Goal: Task Accomplishment & Management: Manage account settings

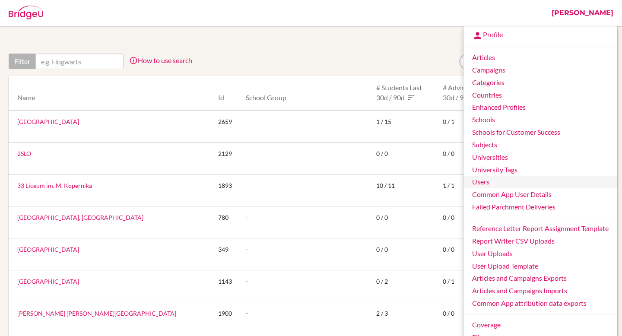
click at [484, 182] on link "Users" at bounding box center [541, 182] width 154 height 13
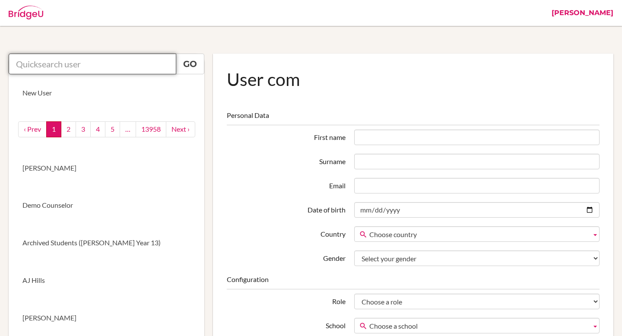
click at [115, 65] on input "text" at bounding box center [93, 64] width 168 height 21
paste input "[EMAIL_ADDRESS][DOMAIN_NAME]"
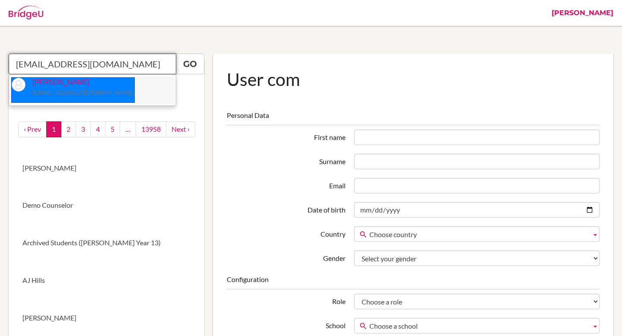
click at [67, 92] on small "[EMAIL_ADDRESS][DOMAIN_NAME]" at bounding box center [83, 92] width 102 height 7
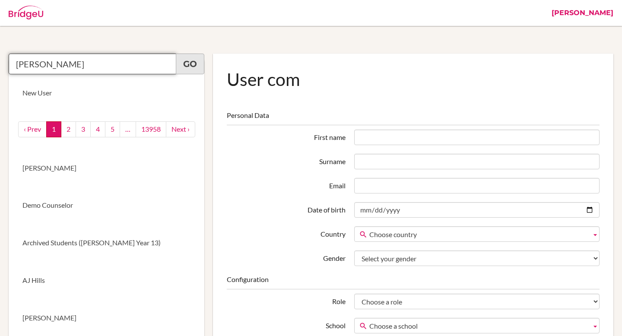
type input "Lucy Hogg"
click at [200, 65] on link "Go" at bounding box center [190, 64] width 29 height 21
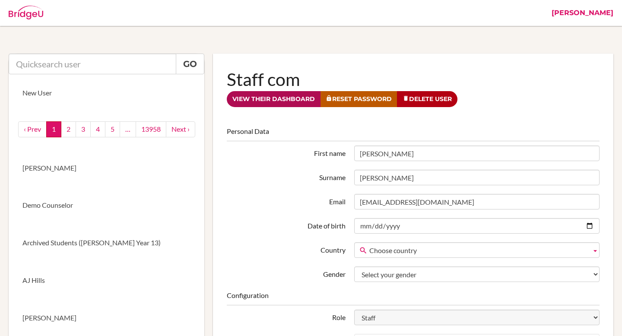
click at [264, 102] on link "View their dashboard" at bounding box center [274, 99] width 94 height 16
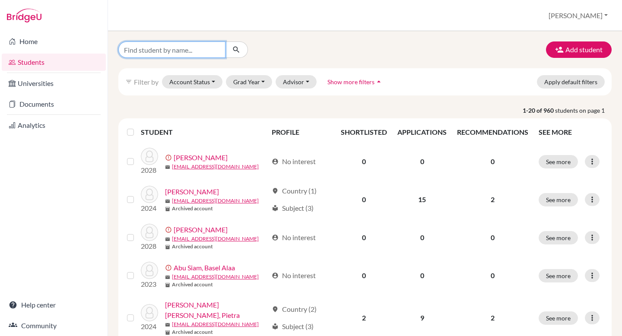
click at [184, 48] on input "Find student by name..." at bounding box center [171, 49] width 107 height 16
paste input "Jialing"
type input "Jialing"
click at [240, 52] on icon "submit" at bounding box center [236, 49] width 9 height 9
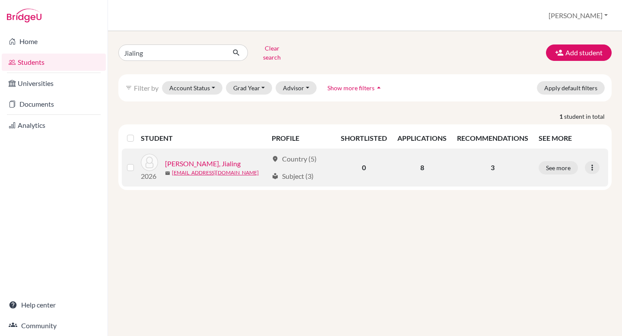
click at [199, 159] on link "Luiza Ye, Jialing" at bounding box center [203, 164] width 76 height 10
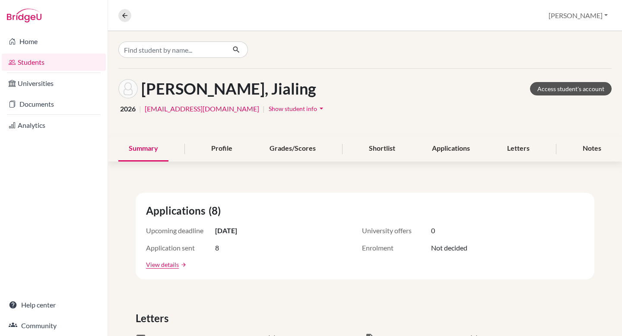
click at [553, 90] on link "Access student's account" at bounding box center [571, 88] width 82 height 13
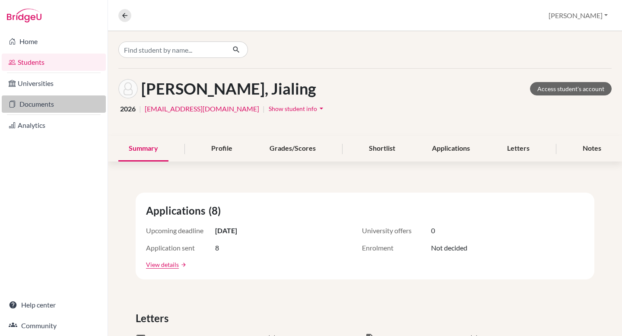
click at [50, 105] on link "Documents" at bounding box center [54, 104] width 104 height 17
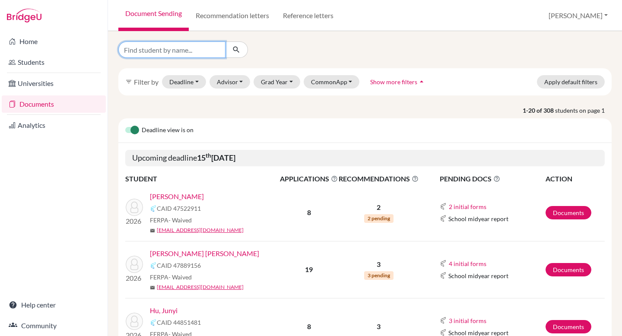
click at [156, 51] on input "Find student by name..." at bounding box center [171, 49] width 107 height 16
paste input "Jialing"
type input "Jialing"
click at [232, 54] on button "submit" at bounding box center [236, 49] width 23 height 16
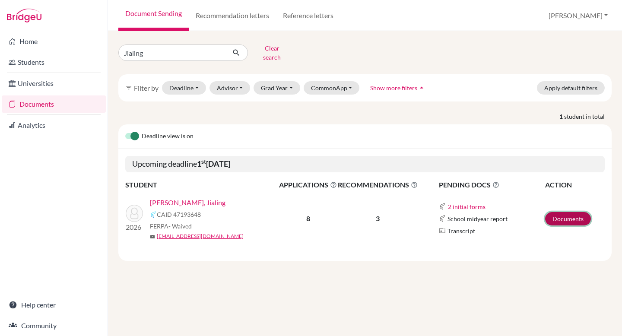
click at [567, 213] on link "Documents" at bounding box center [568, 218] width 46 height 13
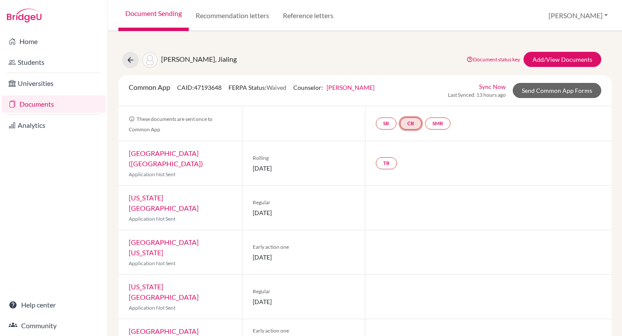
click at [411, 123] on link "CR" at bounding box center [411, 124] width 22 height 12
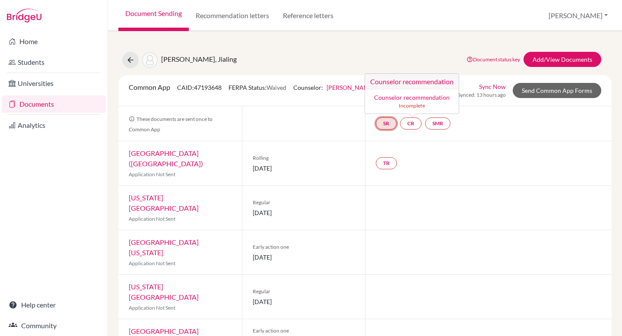
click at [385, 124] on link "SR" at bounding box center [386, 124] width 21 height 12
click at [309, 61] on div "[PERSON_NAME], Jialing Document status key TR Requirement. Document not uploade…" at bounding box center [365, 60] width 507 height 16
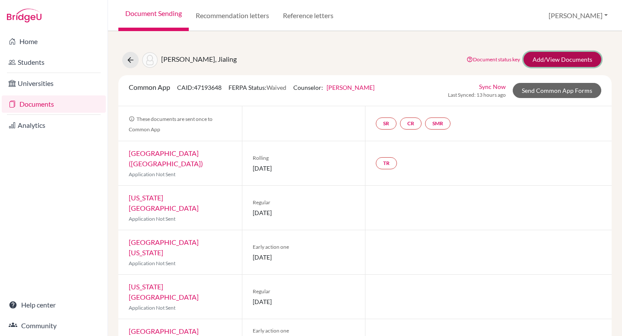
click at [561, 61] on link "Add/View Documents" at bounding box center [563, 59] width 78 height 15
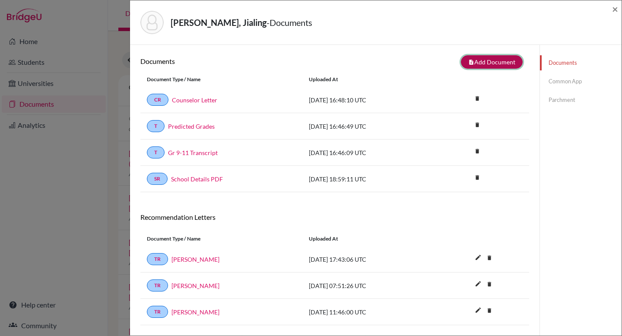
click at [503, 64] on button "note_add Add Document" at bounding box center [492, 61] width 62 height 13
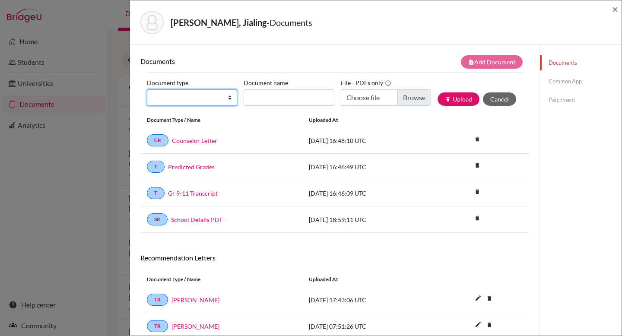
click at [202, 96] on select "Change explanation for Common App reports Counselor recommendation Internationa…" at bounding box center [192, 97] width 90 height 16
select select "1"
click at [147, 89] on select "Change explanation for Common App reports Counselor recommendation Internationa…" at bounding box center [192, 97] width 90 height 16
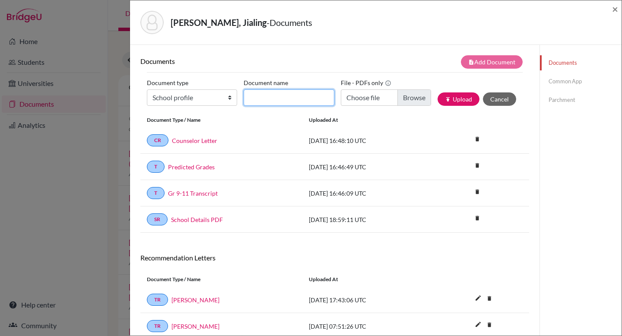
click at [276, 101] on input "Document name" at bounding box center [289, 97] width 90 height 16
click at [618, 8] on span "×" at bounding box center [615, 9] width 6 height 13
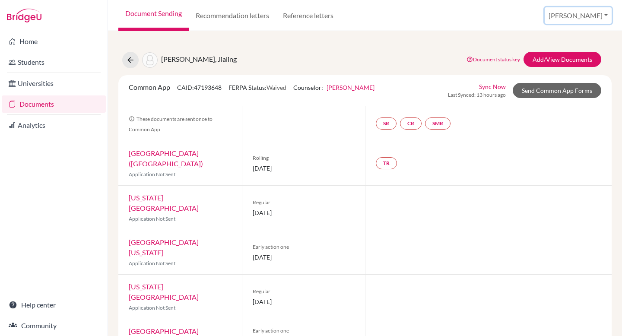
click at [579, 12] on button "[PERSON_NAME]" at bounding box center [578, 15] width 67 height 16
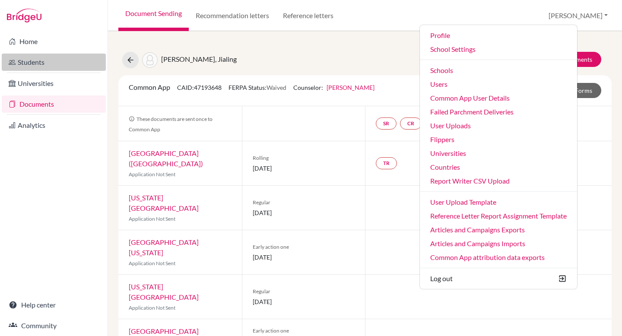
click at [31, 67] on link "Students" at bounding box center [54, 62] width 104 height 17
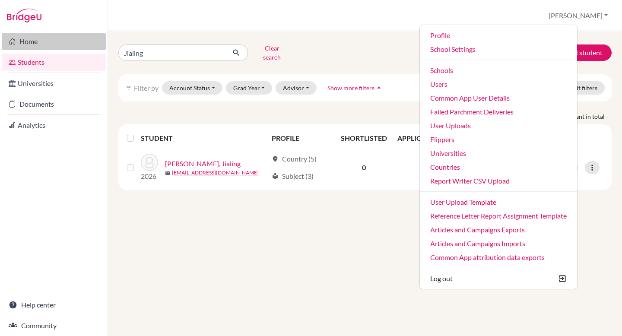
click at [48, 44] on link "Home" at bounding box center [54, 41] width 104 height 17
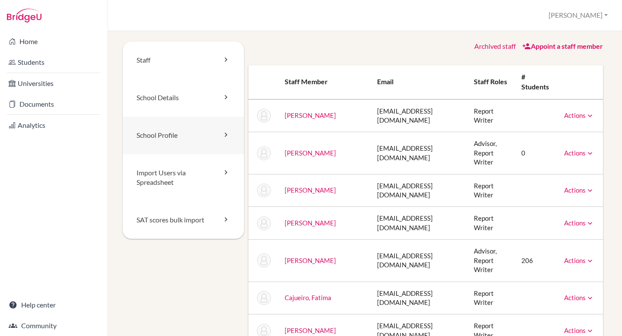
click at [182, 127] on link "School Profile" at bounding box center [183, 136] width 121 height 38
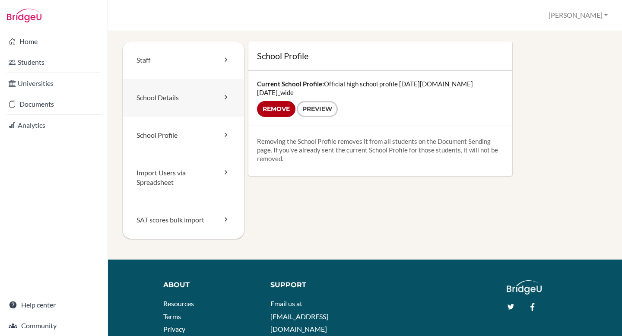
click at [175, 100] on link "School Details" at bounding box center [183, 98] width 121 height 38
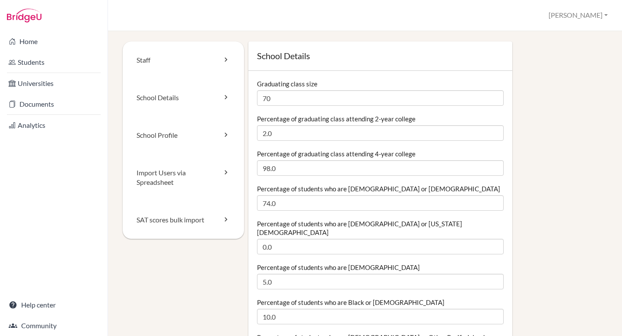
click at [216, 26] on div "School Settings [PERSON_NAME] Profile School Settings Admin Schools Users Commo…" at bounding box center [365, 15] width 514 height 31
click at [49, 70] on link "Students" at bounding box center [54, 62] width 104 height 17
click at [53, 101] on link "Documents" at bounding box center [54, 104] width 104 height 17
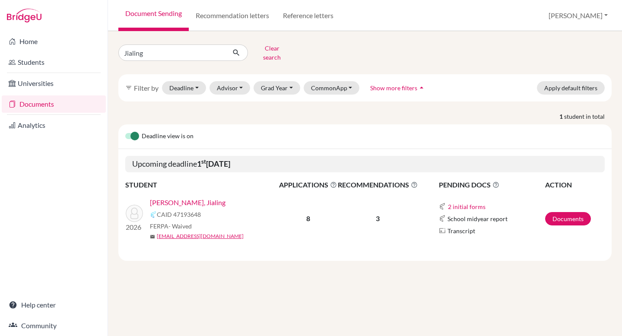
click at [166, 198] on link "[PERSON_NAME], Jialing" at bounding box center [188, 203] width 76 height 10
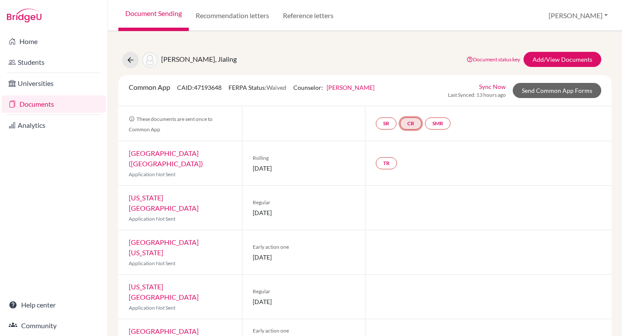
click at [416, 120] on link "CR" at bounding box center [411, 124] width 22 height 12
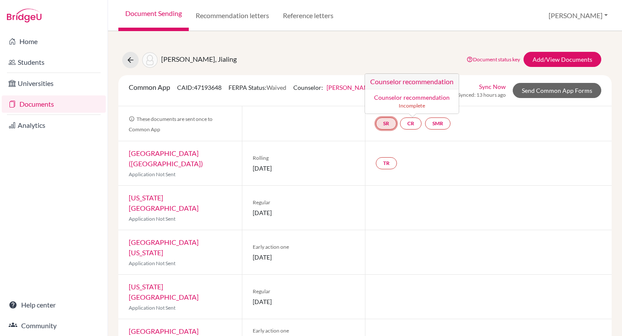
click at [389, 121] on link "SR" at bounding box center [386, 124] width 21 height 12
click at [446, 124] on link "SMR" at bounding box center [437, 124] width 25 height 12
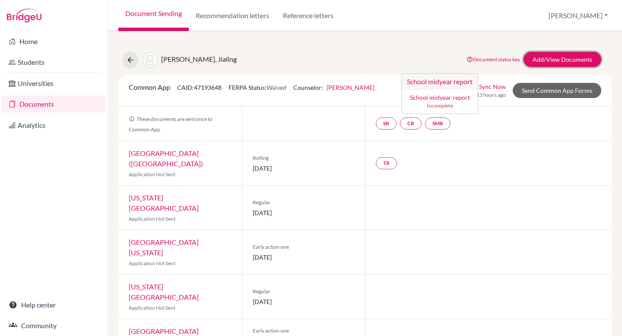
click at [572, 59] on link "Add/View Documents" at bounding box center [563, 59] width 78 height 15
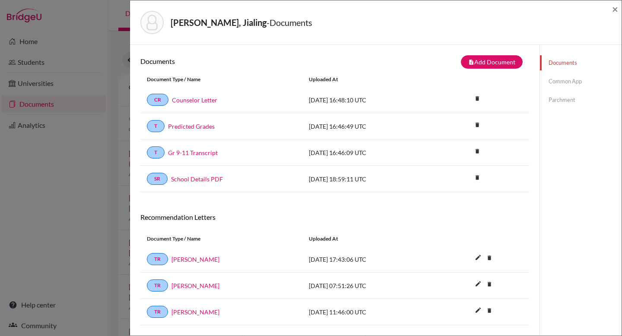
click at [563, 83] on link "Common App" at bounding box center [581, 81] width 82 height 15
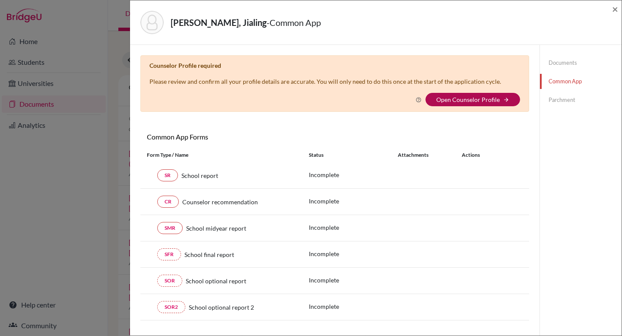
click at [491, 98] on link "Open Counselor Profile" at bounding box center [468, 99] width 64 height 7
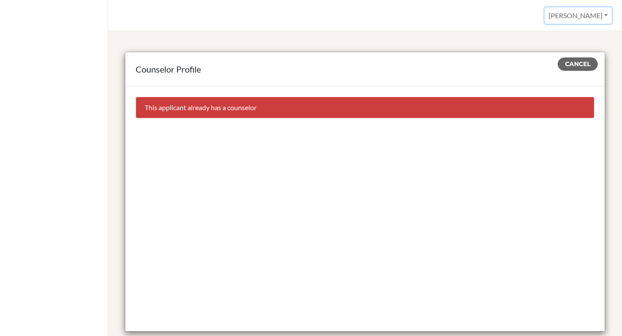
click at [596, 16] on button "[PERSON_NAME]" at bounding box center [578, 15] width 67 height 16
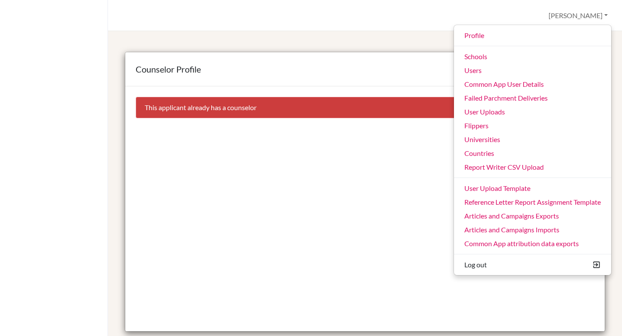
click at [418, 33] on div "Counselor Profile Cancel This applicant already has a counselor About Resources…" at bounding box center [365, 183] width 514 height 305
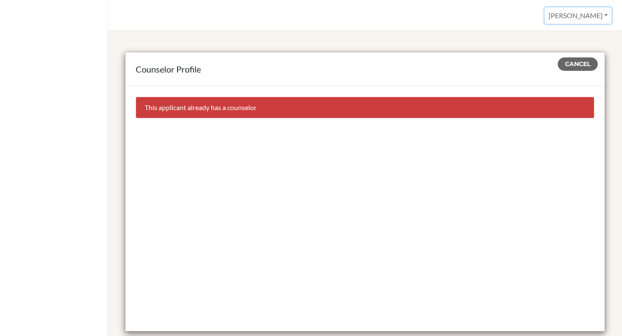
click at [592, 17] on button "[PERSON_NAME]" at bounding box center [578, 15] width 67 height 16
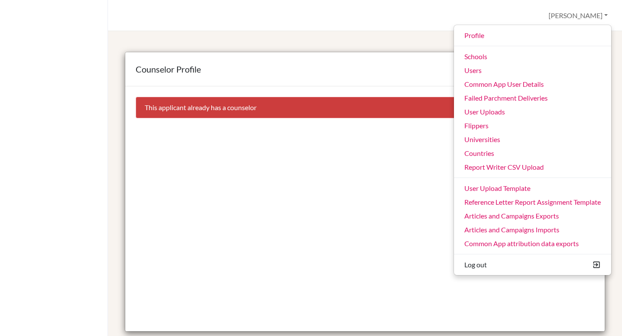
click at [275, 49] on div "Counselor Profile Cancel This applicant already has a counselor" at bounding box center [365, 192] width 494 height 303
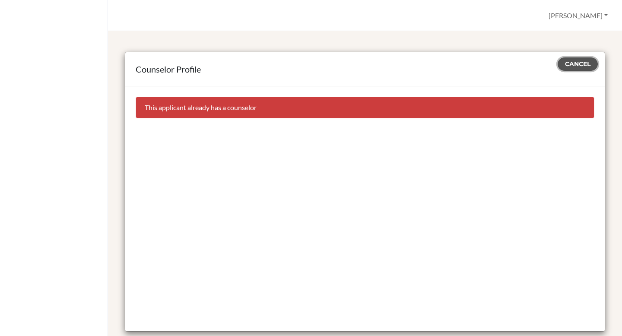
click at [567, 64] on span "Cancel" at bounding box center [577, 64] width 25 height 8
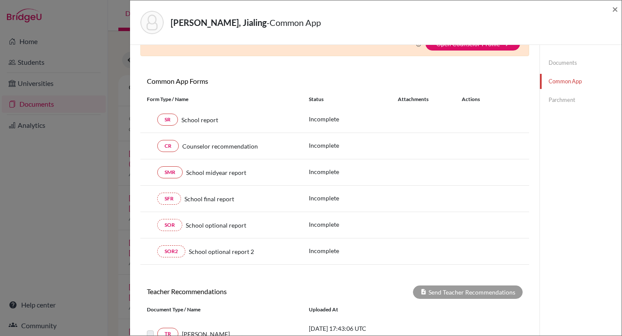
scroll to position [52, 0]
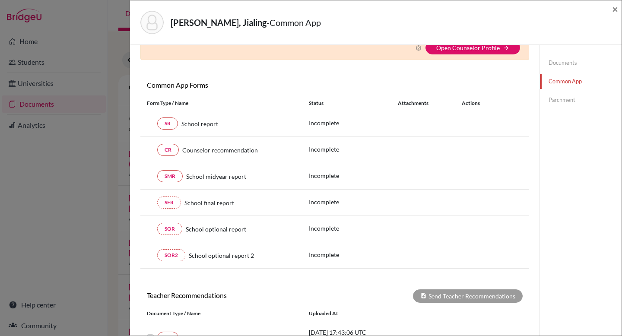
click at [556, 101] on link "Parchment" at bounding box center [581, 99] width 82 height 15
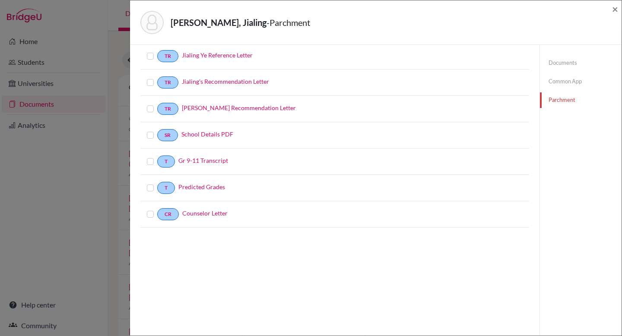
click at [564, 70] on link "Documents" at bounding box center [581, 62] width 82 height 15
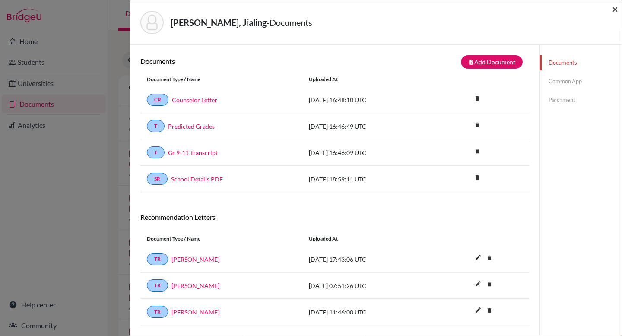
click at [616, 11] on span "×" at bounding box center [615, 9] width 6 height 13
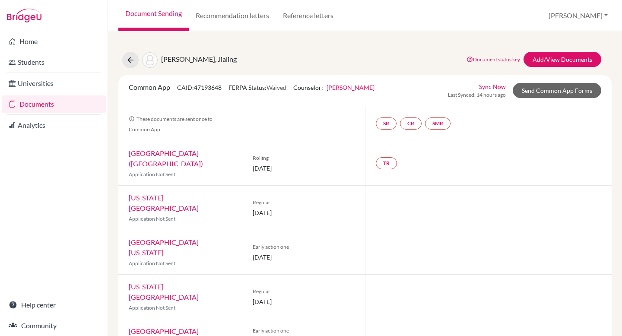
click at [342, 88] on link "[PERSON_NAME]" at bounding box center [351, 87] width 48 height 7
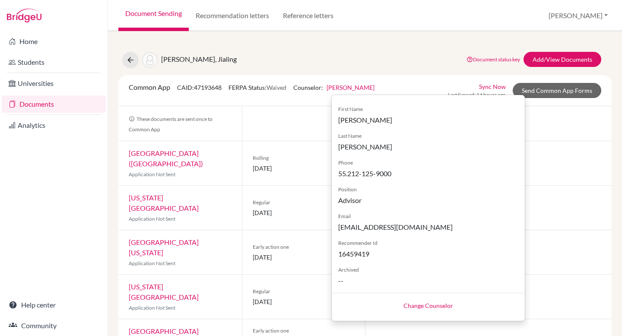
click at [428, 304] on link "Change Counselor" at bounding box center [429, 305] width 50 height 7
select select "418500"
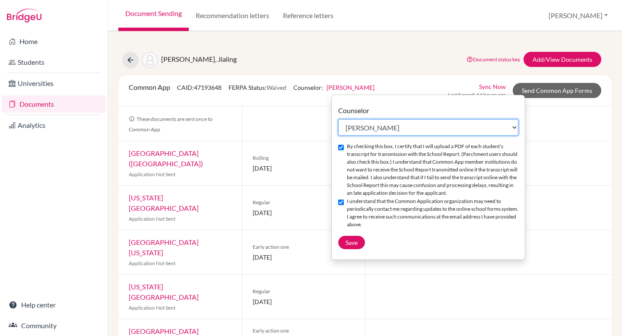
click at [414, 134] on select "Select counselor Jasmine Anderson Chelsea Burns Lucy Hogg Su Katz Scott Little …" at bounding box center [428, 127] width 180 height 16
click at [338, 119] on select "Select counselor Jasmine Anderson Chelsea Burns Lucy Hogg Su Katz Scott Little …" at bounding box center [428, 127] width 180 height 16
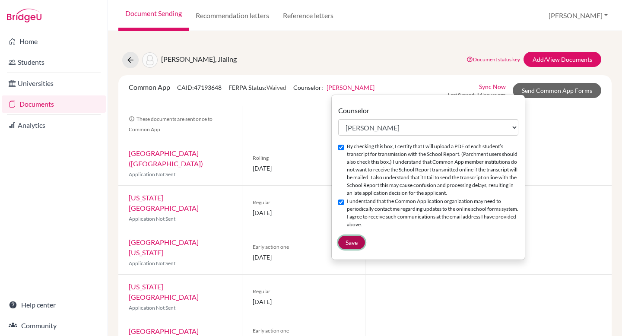
click at [350, 245] on button "Save" at bounding box center [351, 242] width 27 height 13
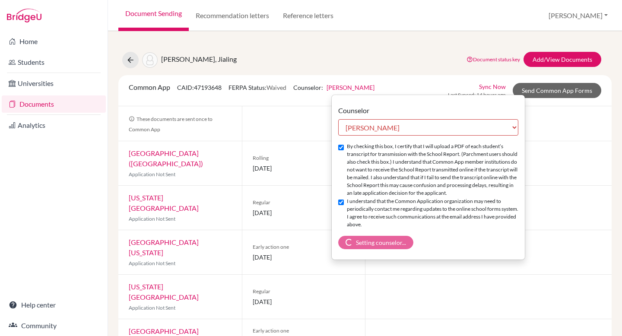
click at [405, 54] on div "Luiza Ye, Jialing Document status key TR Requirement. Document not uploaded yet…" at bounding box center [365, 60] width 507 height 16
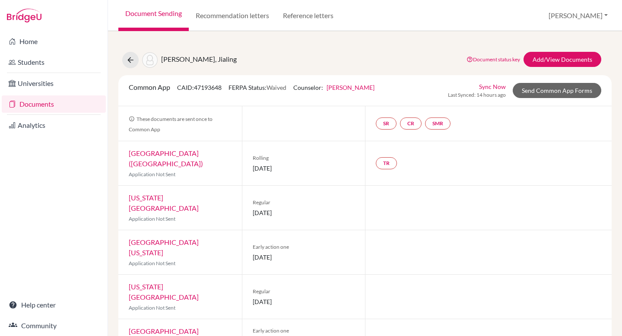
click at [494, 87] on link "Sync Now" at bounding box center [492, 86] width 27 height 9
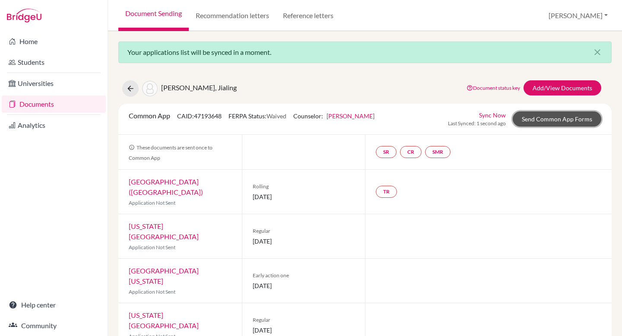
click at [527, 118] on link "Send Common App Forms" at bounding box center [557, 119] width 89 height 15
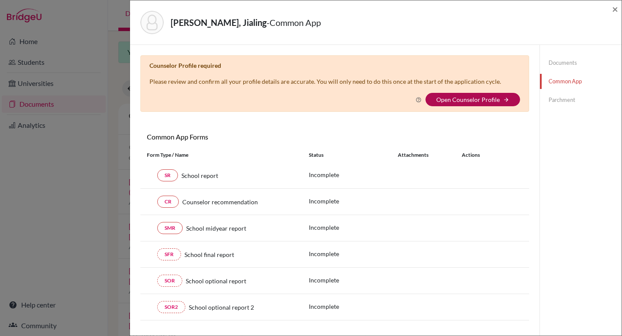
click at [489, 103] on link "Open Counselor Profile" at bounding box center [468, 99] width 64 height 7
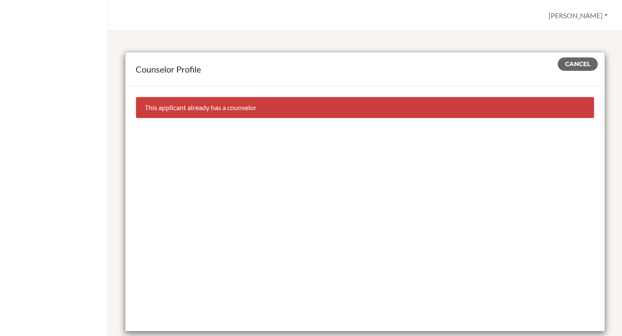
click at [363, 56] on div "Counselor Profile" at bounding box center [365, 69] width 480 height 34
click at [570, 64] on span "Cancel" at bounding box center [577, 64] width 25 height 8
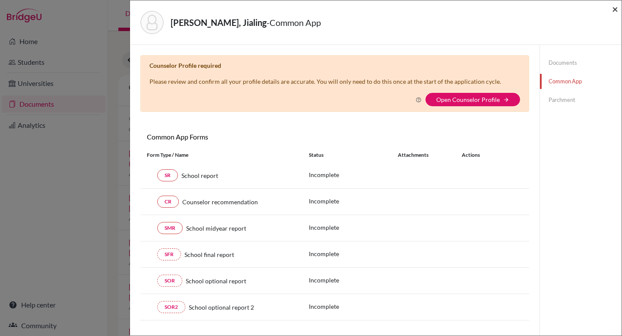
click at [618, 10] on span "×" at bounding box center [615, 9] width 6 height 13
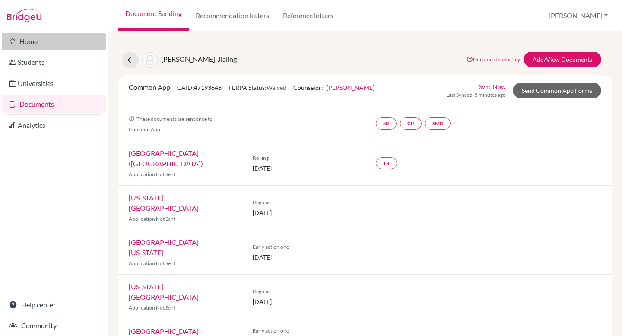
click at [49, 46] on link "Home" at bounding box center [54, 41] width 104 height 17
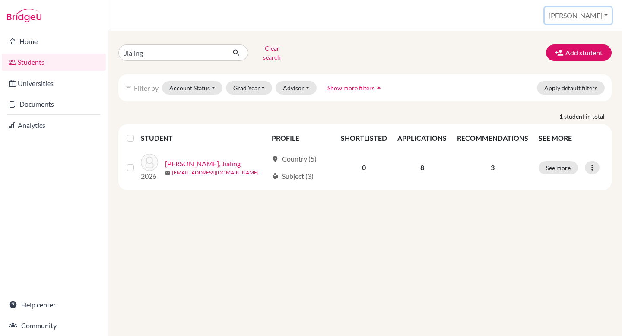
click at [597, 12] on button "[PERSON_NAME]" at bounding box center [578, 15] width 67 height 16
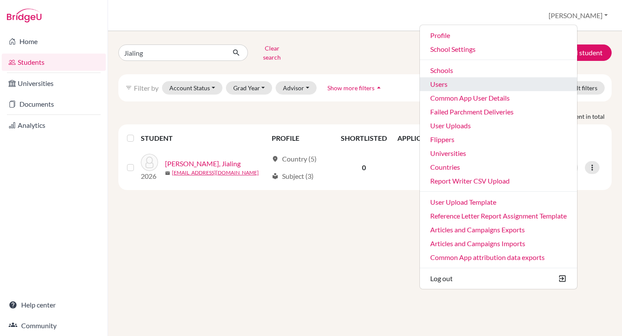
click at [488, 85] on link "Users" at bounding box center [498, 84] width 157 height 14
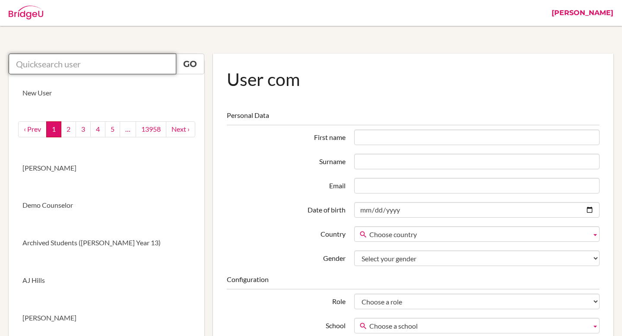
click at [139, 69] on input "text" at bounding box center [93, 64] width 168 height 21
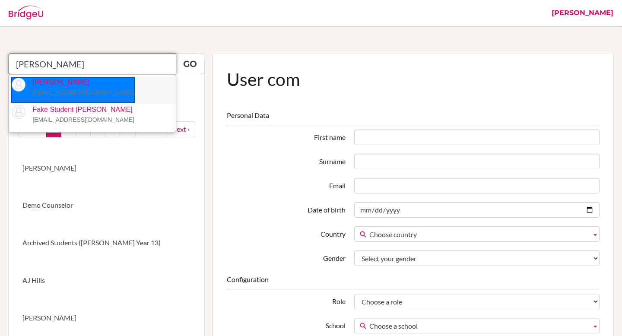
click at [74, 82] on p "Lucy Hogg lhogg@earj.com.br" at bounding box center [79, 88] width 109 height 20
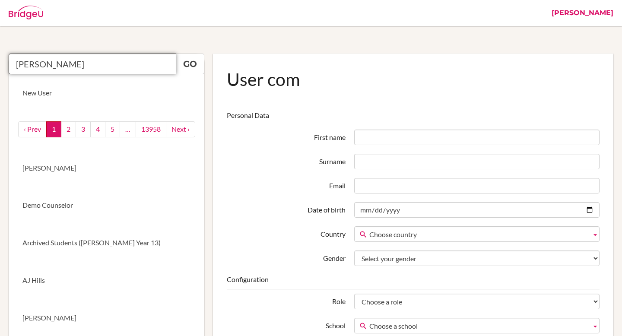
type input "Lucy Hogg"
click at [182, 62] on link "Go" at bounding box center [190, 64] width 29 height 21
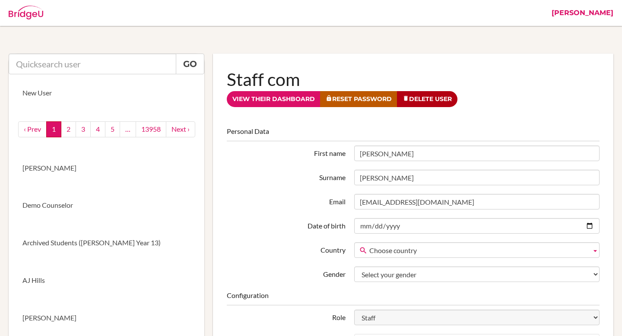
click at [599, 13] on link "[PERSON_NAME]" at bounding box center [583, 13] width 70 height 26
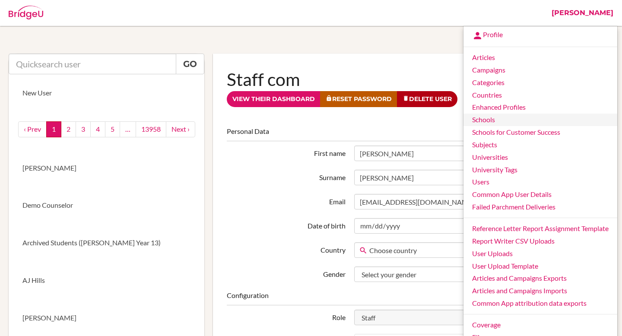
click at [495, 120] on link "Schools" at bounding box center [541, 120] width 154 height 13
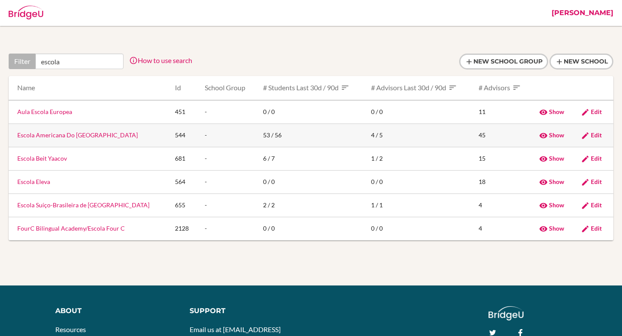
type input "escola"
drag, startPoint x: 118, startPoint y: 136, endPoint x: 18, endPoint y: 139, distance: 99.9
click at [18, 139] on td "Escola Americana Do [GEOGRAPHIC_DATA]" at bounding box center [88, 135] width 159 height 23
copy link "Escola Americana Do [GEOGRAPHIC_DATA]"
